Goal: Task Accomplishment & Management: Manage account settings

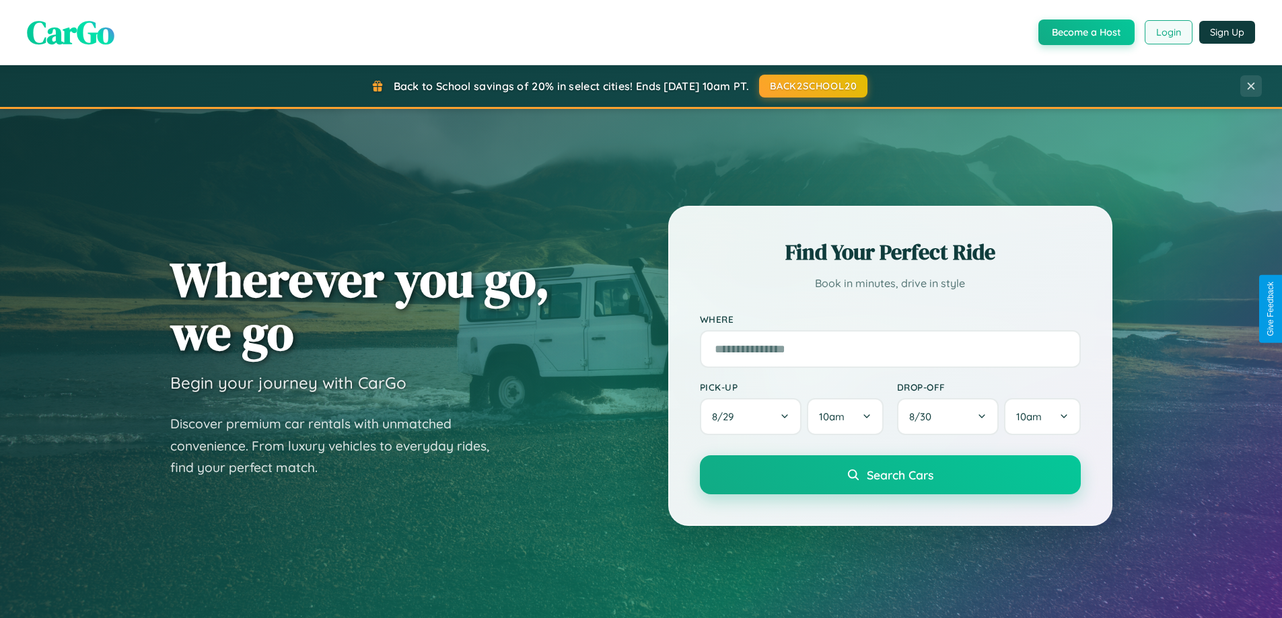
click at [1167, 32] on button "Login" at bounding box center [1168, 32] width 48 height 24
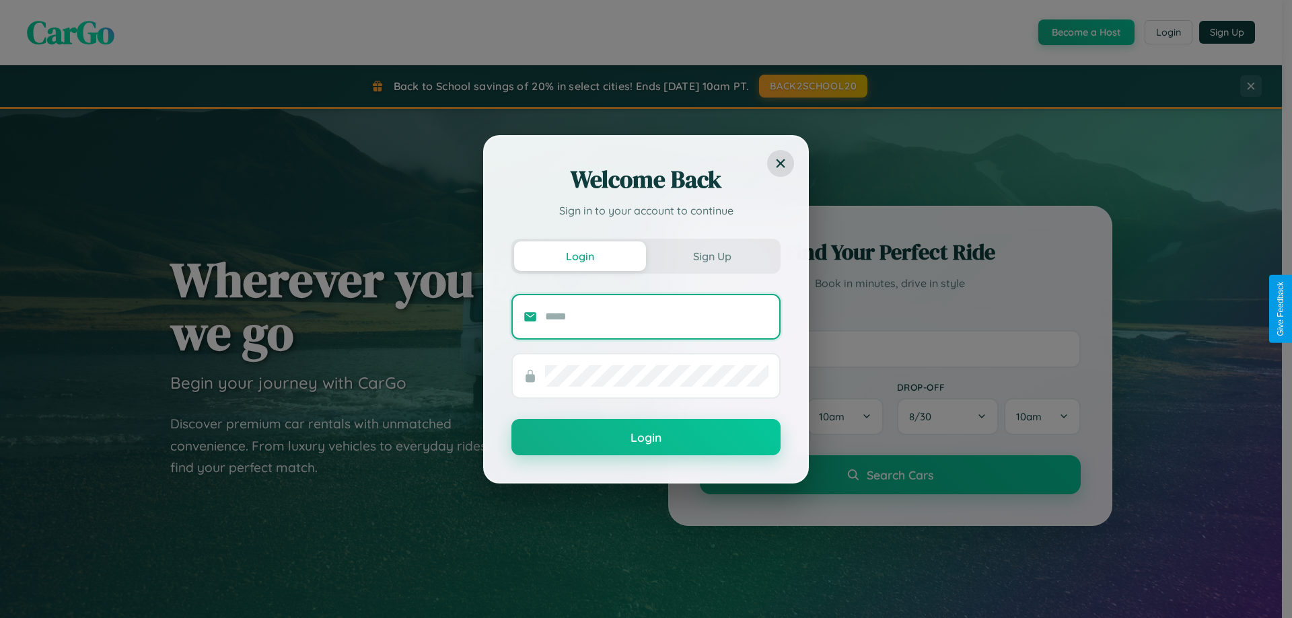
click at [657, 316] on input "text" at bounding box center [656, 317] width 223 height 22
type input "**********"
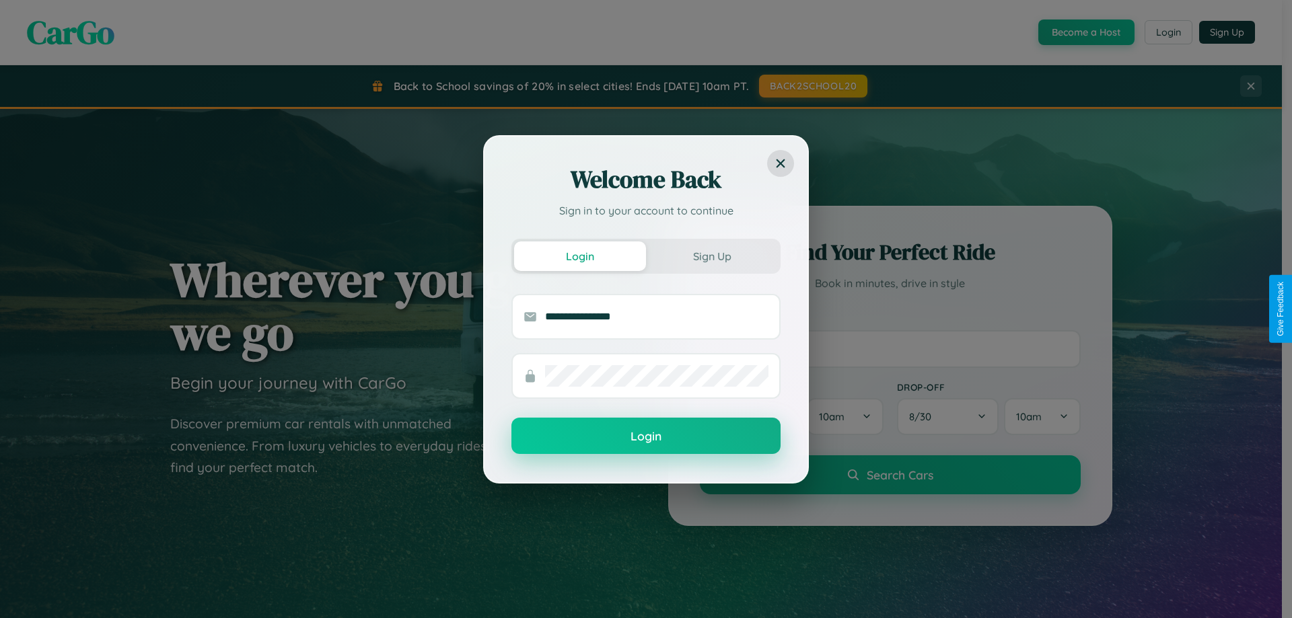
click at [646, 437] on button "Login" at bounding box center [645, 436] width 269 height 36
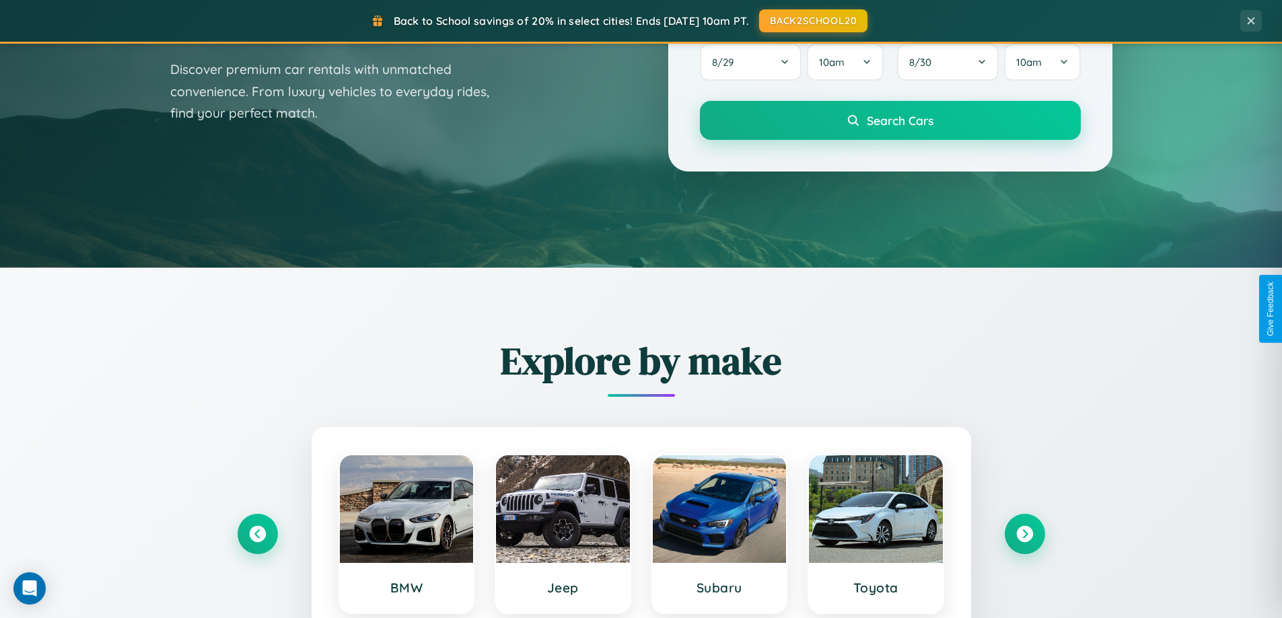
scroll to position [926, 0]
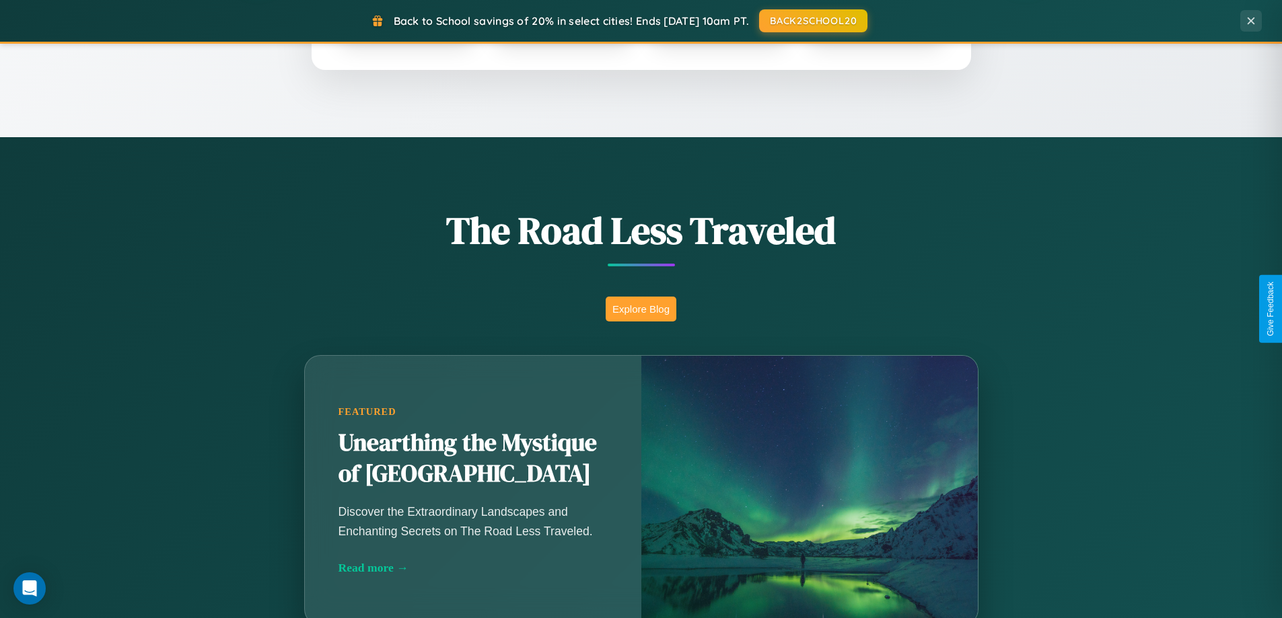
click at [640, 309] on button "Explore Blog" at bounding box center [640, 309] width 71 height 25
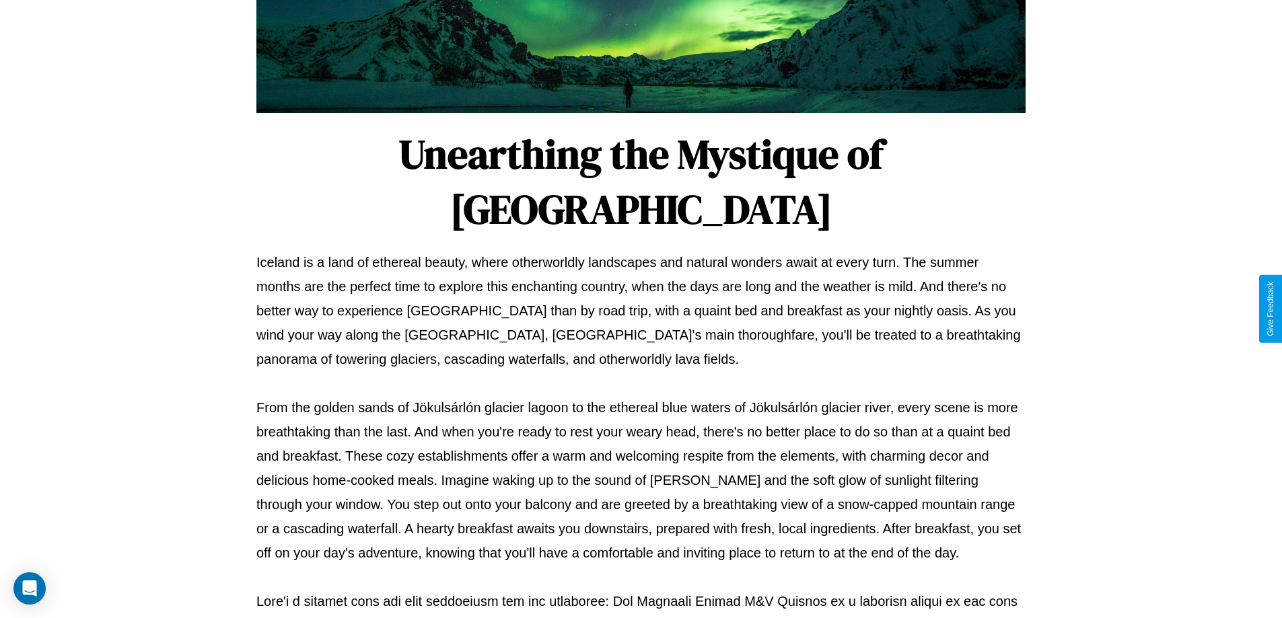
scroll to position [435, 0]
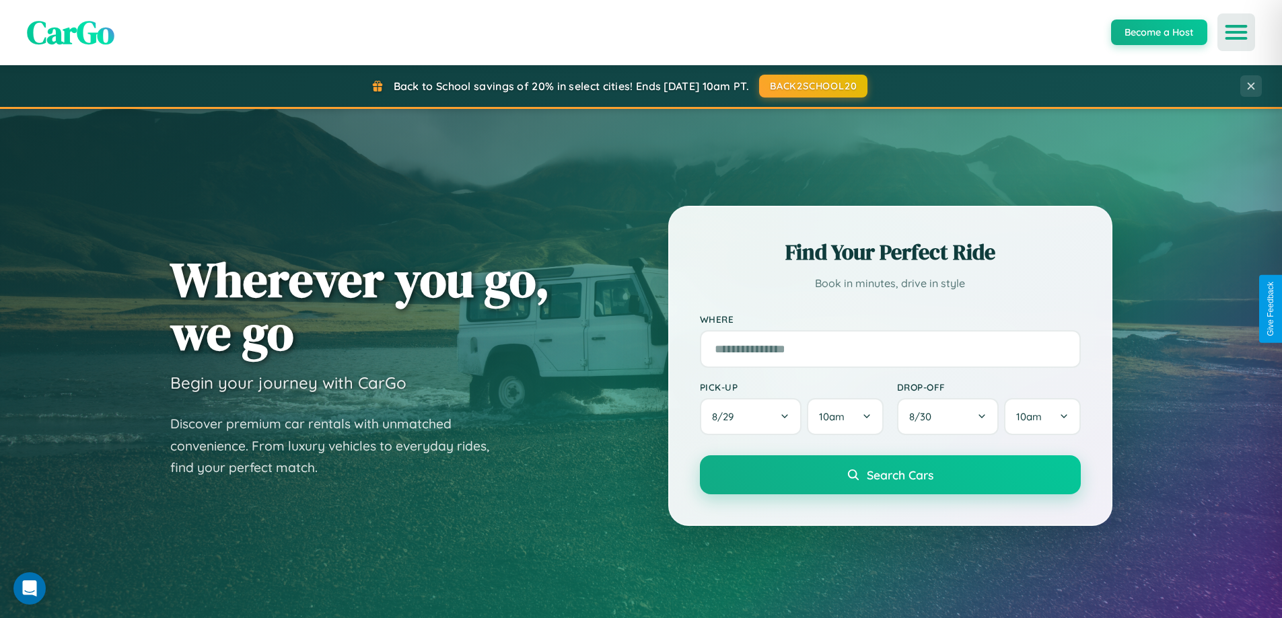
click at [1236, 32] on icon "Open menu" at bounding box center [1236, 32] width 20 height 12
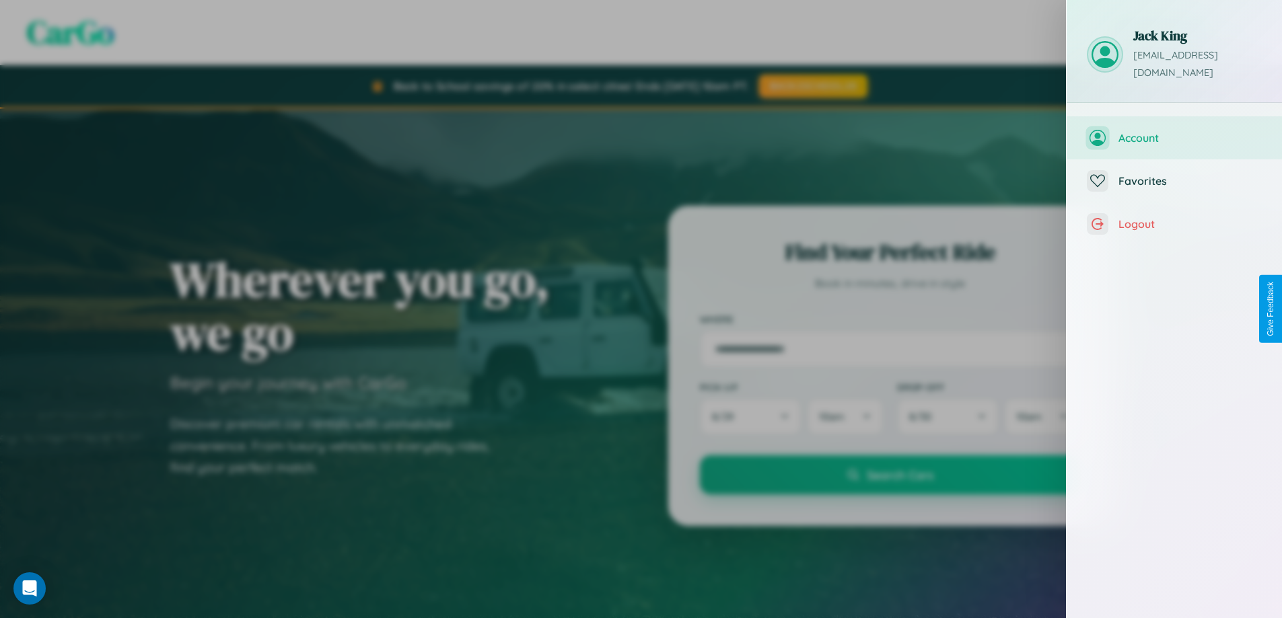
click at [1174, 131] on span "Account" at bounding box center [1189, 137] width 143 height 13
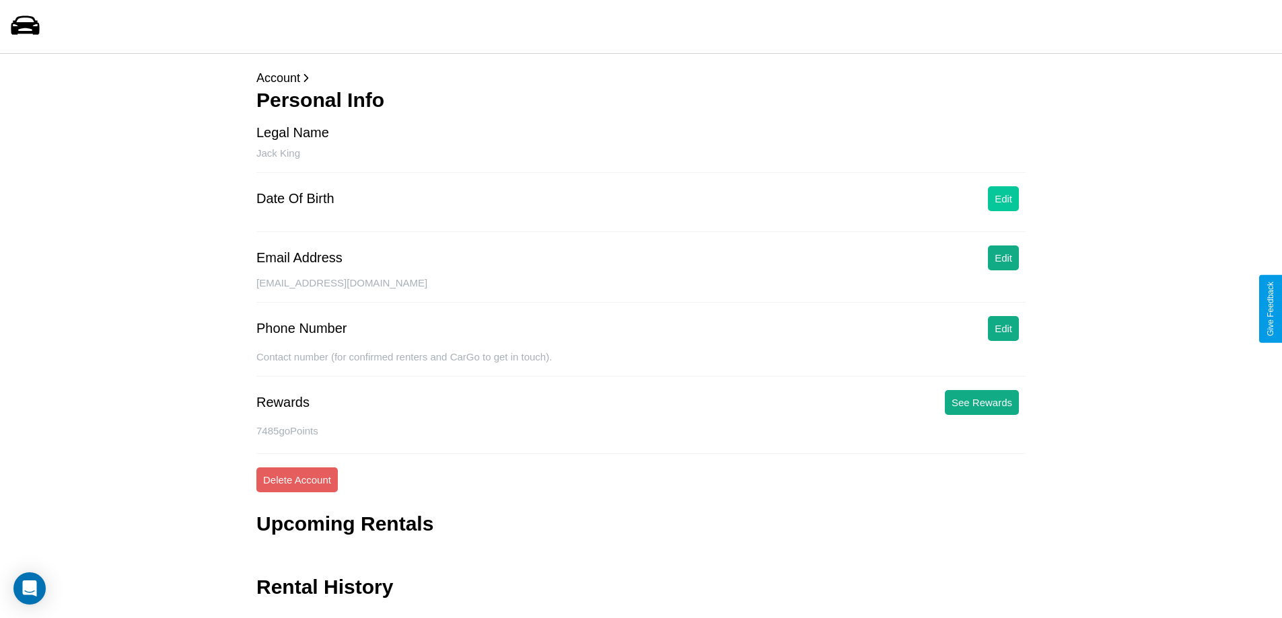
click at [1003, 198] on button "Edit" at bounding box center [1003, 198] width 31 height 25
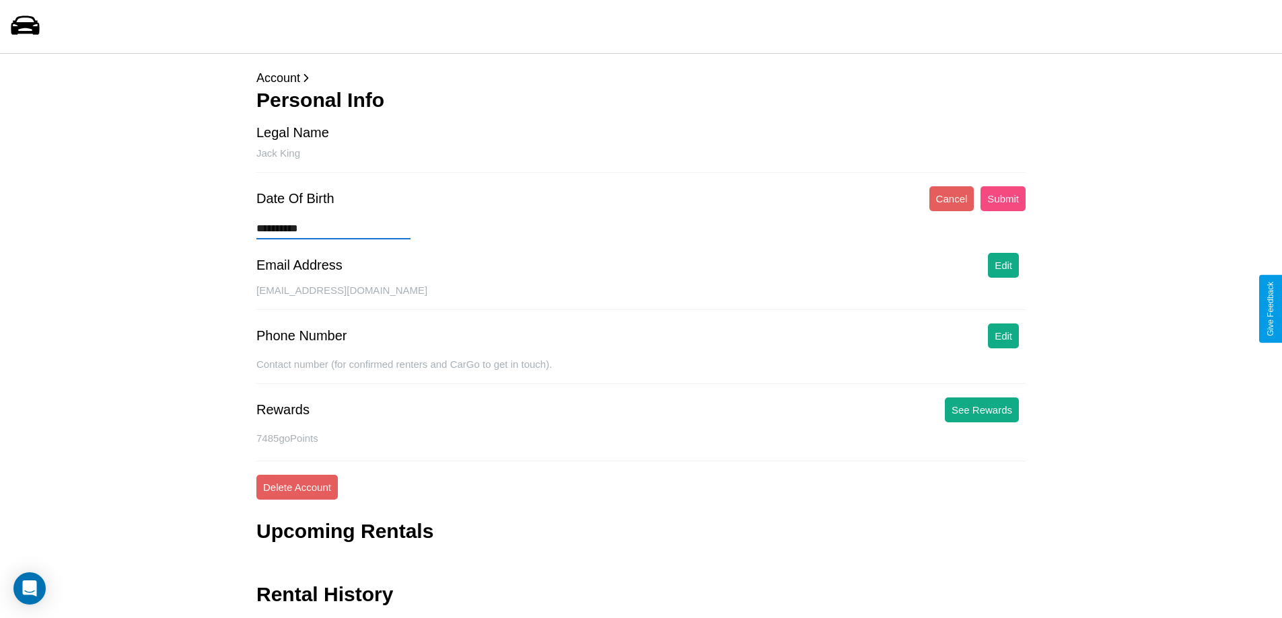
type input "**********"
click at [1002, 198] on button "Submit" at bounding box center [1002, 198] width 45 height 25
